Goal: Information Seeking & Learning: Find specific fact

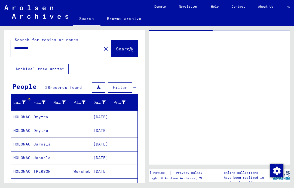
scroll to position [156, 0]
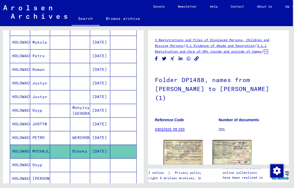
click at [234, 142] on img at bounding box center [231, 152] width 39 height 24
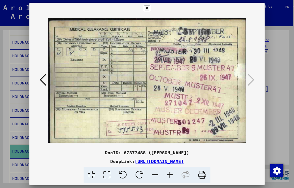
click at [44, 79] on icon at bounding box center [43, 79] width 7 height 13
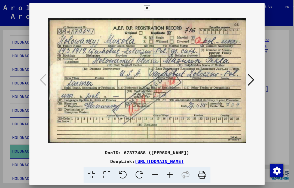
click at [150, 6] on icon at bounding box center [147, 8] width 6 height 7
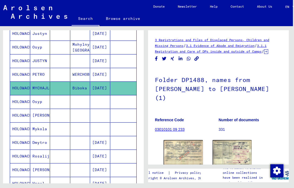
scroll to position [219, 0]
click at [24, 118] on mat-cell "HOLOWACKYJ" at bounding box center [20, 114] width 20 height 13
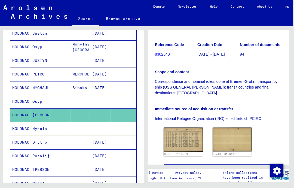
scroll to position [103, 0]
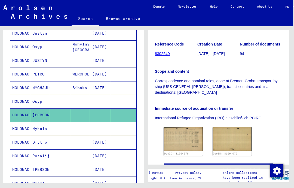
click at [187, 128] on img at bounding box center [182, 139] width 39 height 24
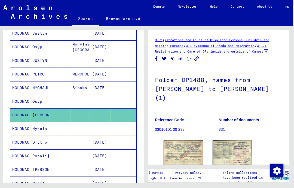
click at [18, 128] on mat-cell "HOLOWACKYJ" at bounding box center [20, 128] width 20 height 13
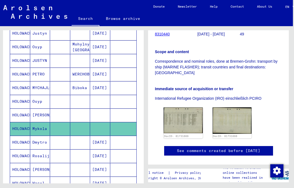
scroll to position [113, 0]
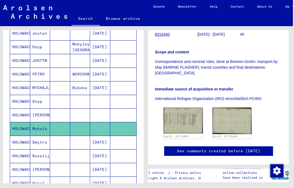
click at [187, 115] on img at bounding box center [182, 120] width 39 height 26
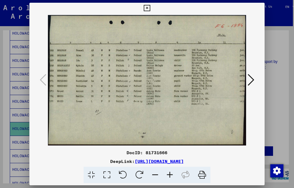
click at [253, 79] on icon at bounding box center [250, 79] width 7 height 13
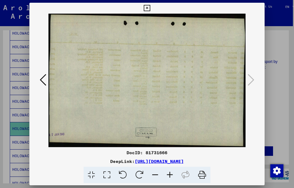
click at [150, 10] on icon at bounding box center [147, 8] width 6 height 7
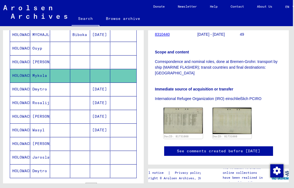
scroll to position [275, 0]
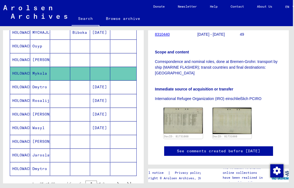
click at [18, 128] on mat-cell "HOLOWACKYJ" at bounding box center [20, 127] width 20 height 13
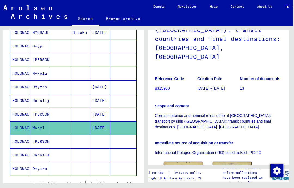
scroll to position [77, 0]
click at [189, 161] on img at bounding box center [182, 173] width 39 height 25
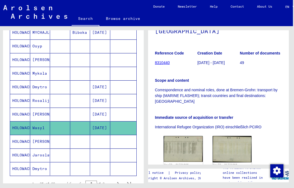
scroll to position [89, 0]
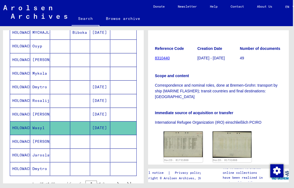
click at [18, 144] on mat-cell "HOLOWACKYJ" at bounding box center [20, 141] width 20 height 13
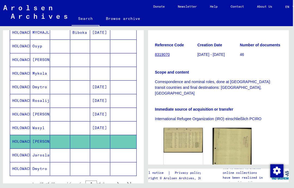
scroll to position [94, 0]
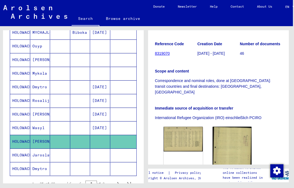
click at [188, 126] on img at bounding box center [182, 138] width 39 height 25
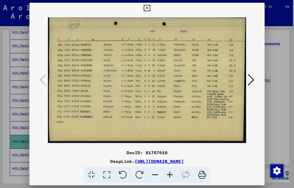
click at [150, 10] on icon at bounding box center [147, 8] width 6 height 7
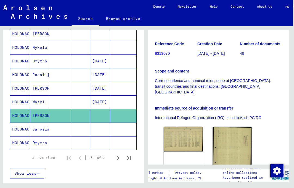
scroll to position [307, 0]
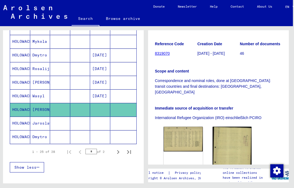
click at [117, 150] on icon "Next page" at bounding box center [118, 152] width 8 height 8
type input "*"
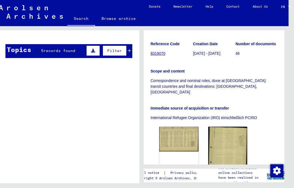
scroll to position [0, 5]
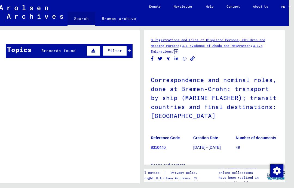
click at [84, 17] on link "Search" at bounding box center [81, 19] width 28 height 14
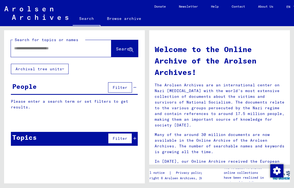
scroll to position [4, 0]
